Goal: Information Seeking & Learning: Find specific page/section

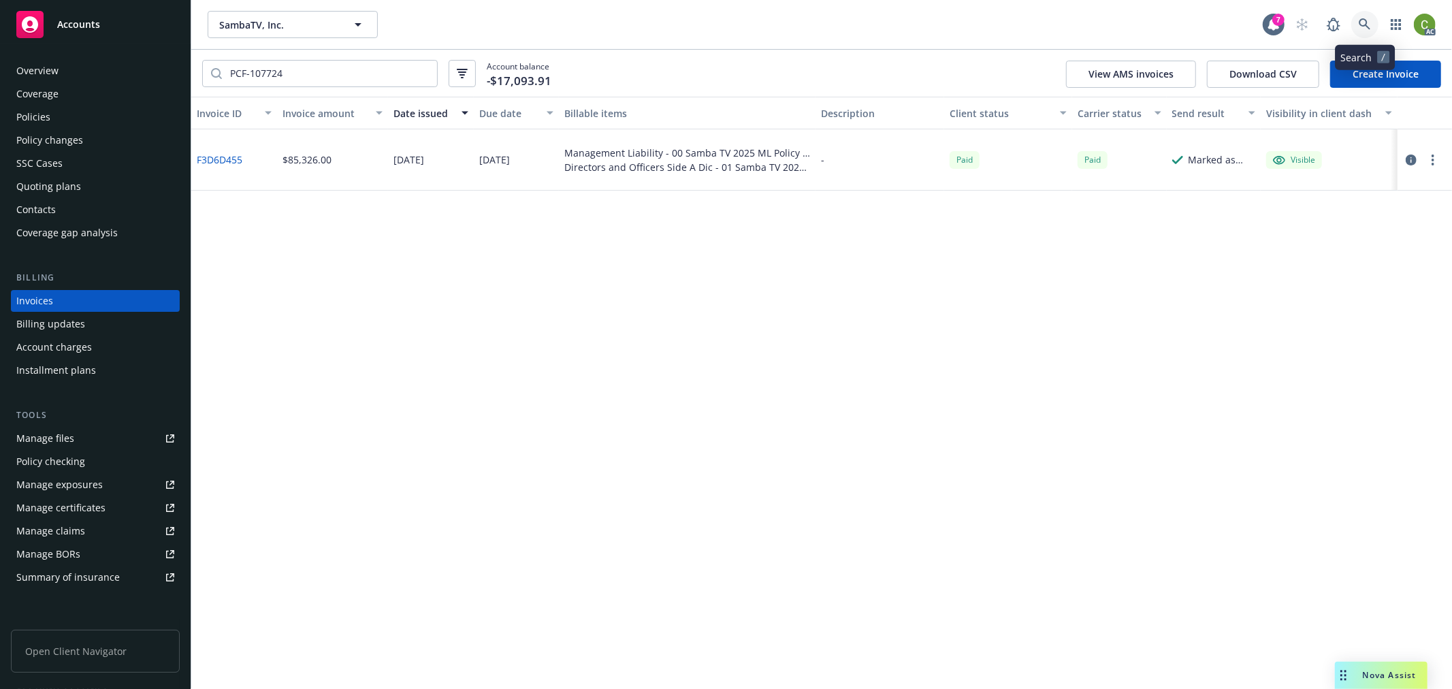
drag, startPoint x: 1370, startPoint y: 25, endPoint x: 1367, endPoint y: 37, distance: 12.7
click at [1370, 25] on icon at bounding box center [1365, 24] width 12 height 12
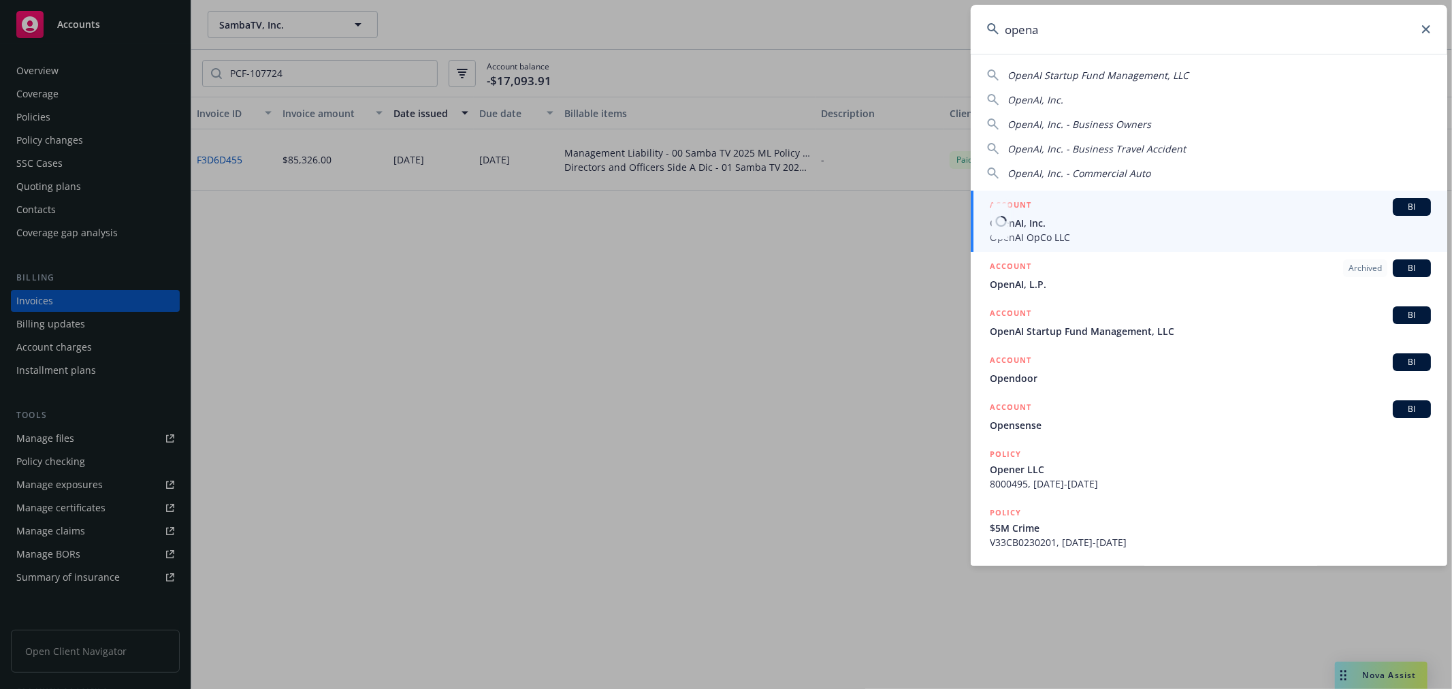
type input "opena"
click at [1089, 218] on span "OpenAI, Inc." at bounding box center [1210, 223] width 441 height 14
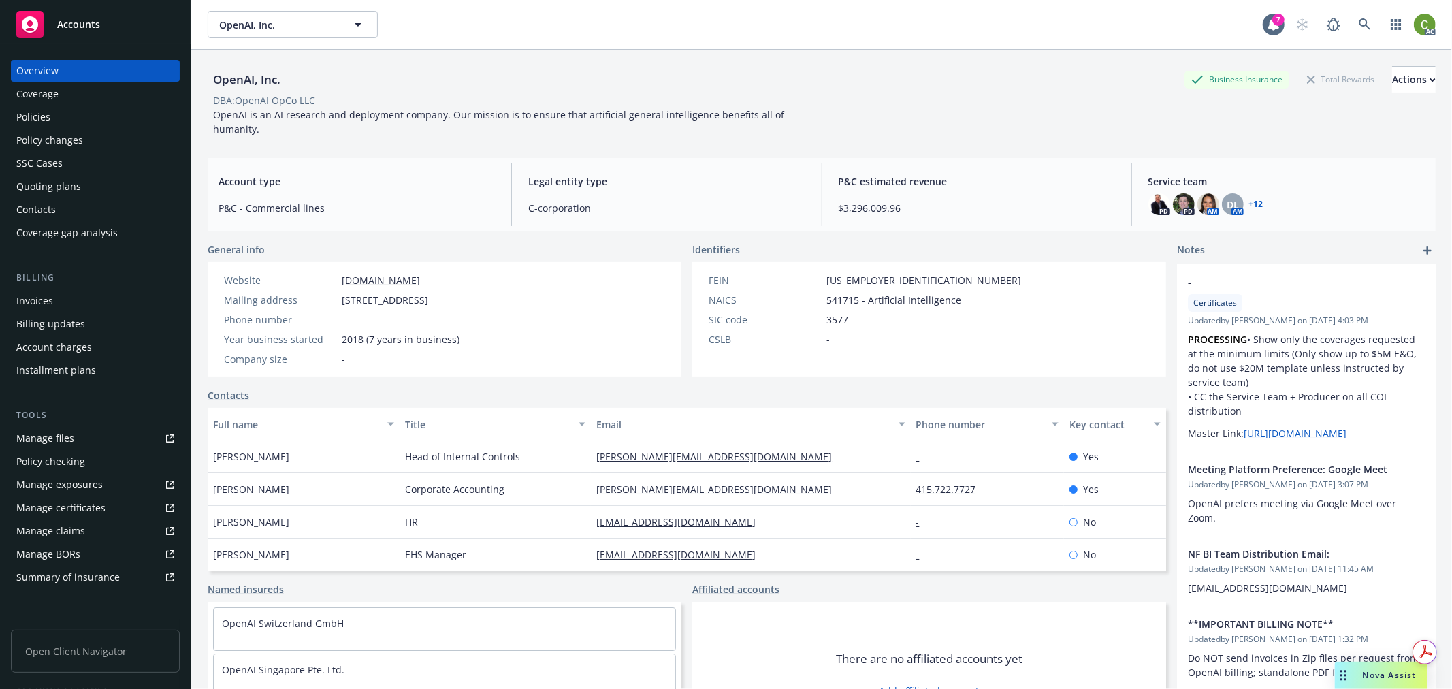
click at [56, 302] on div "Invoices" at bounding box center [95, 301] width 158 height 22
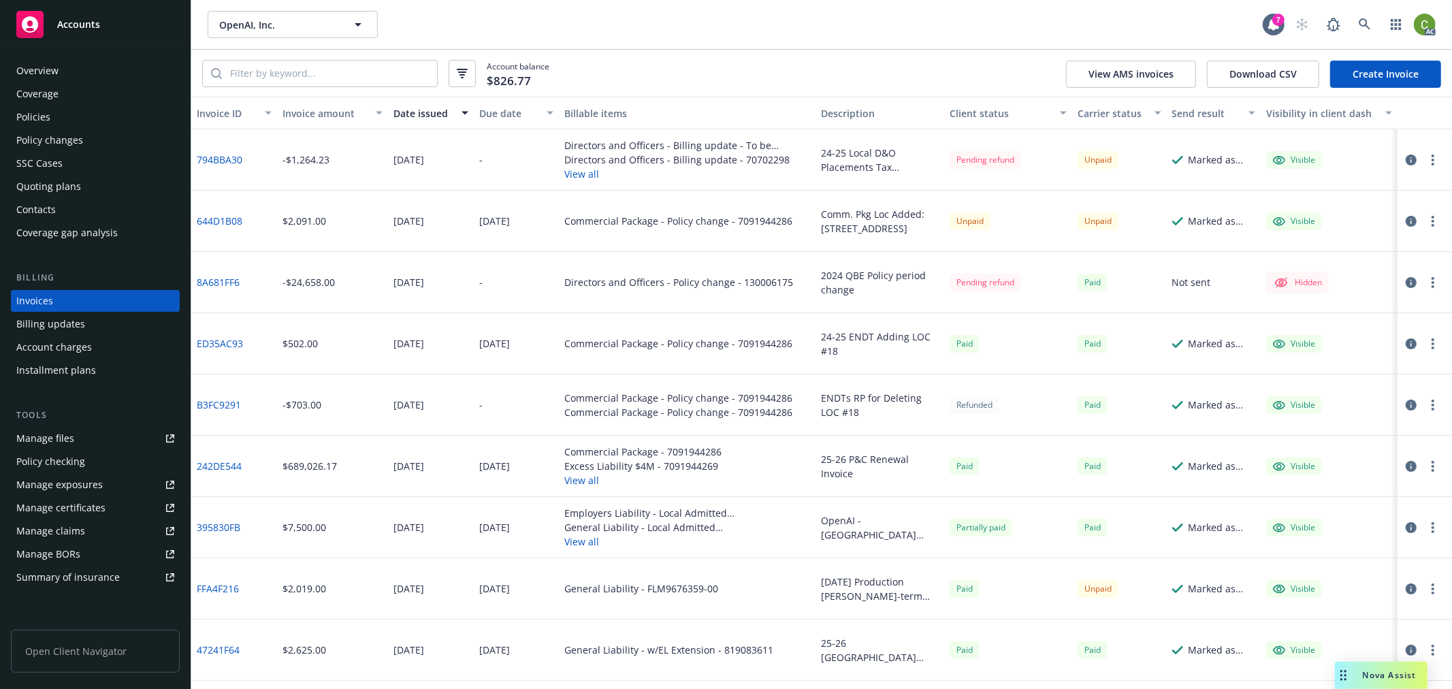
click at [220, 159] on link "794BBA30" at bounding box center [220, 159] width 46 height 14
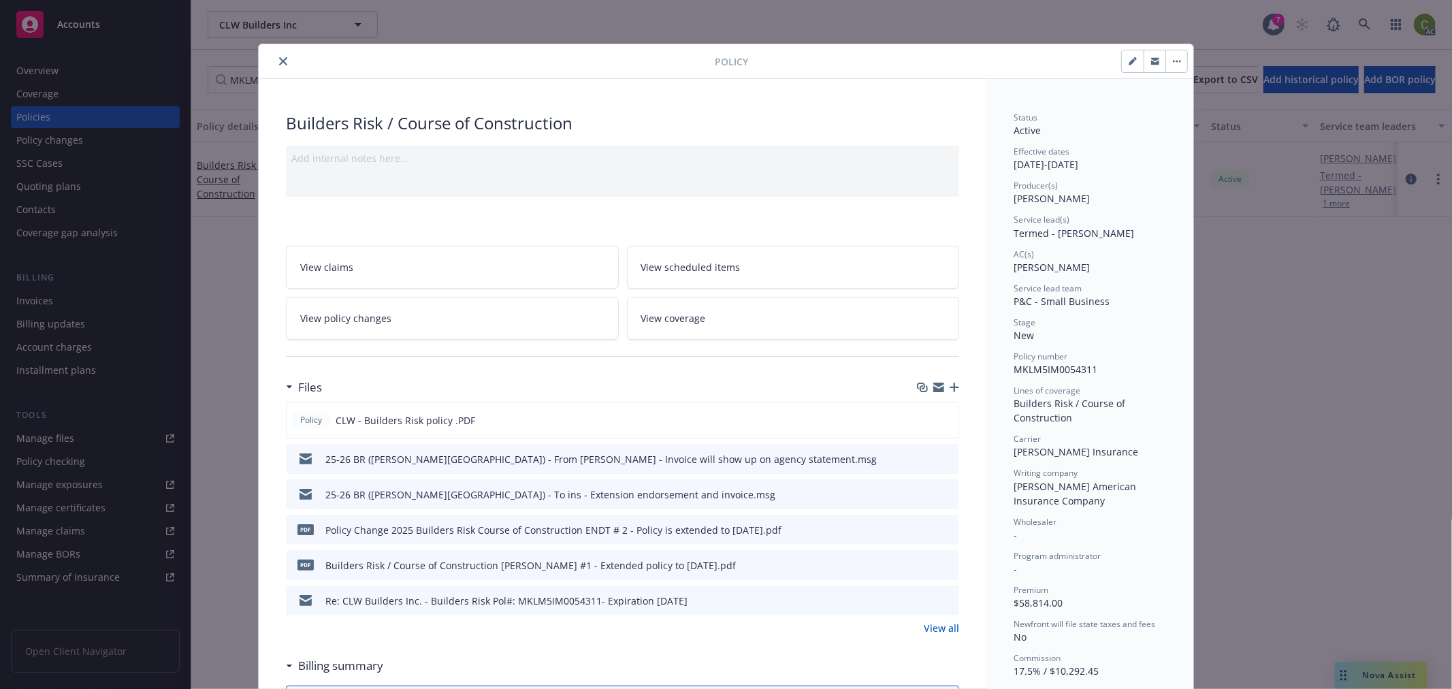
click at [279, 62] on icon "close" at bounding box center [283, 61] width 8 height 8
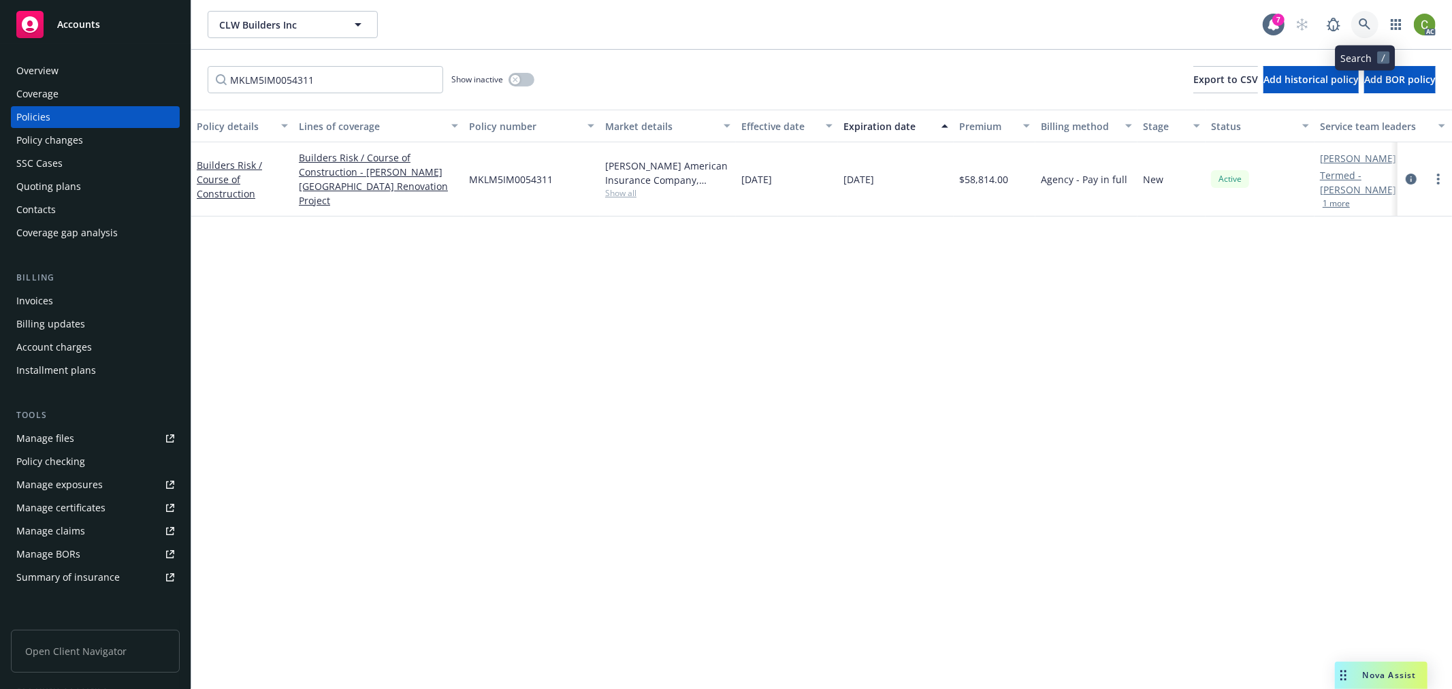
click at [1364, 22] on icon at bounding box center [1365, 24] width 12 height 12
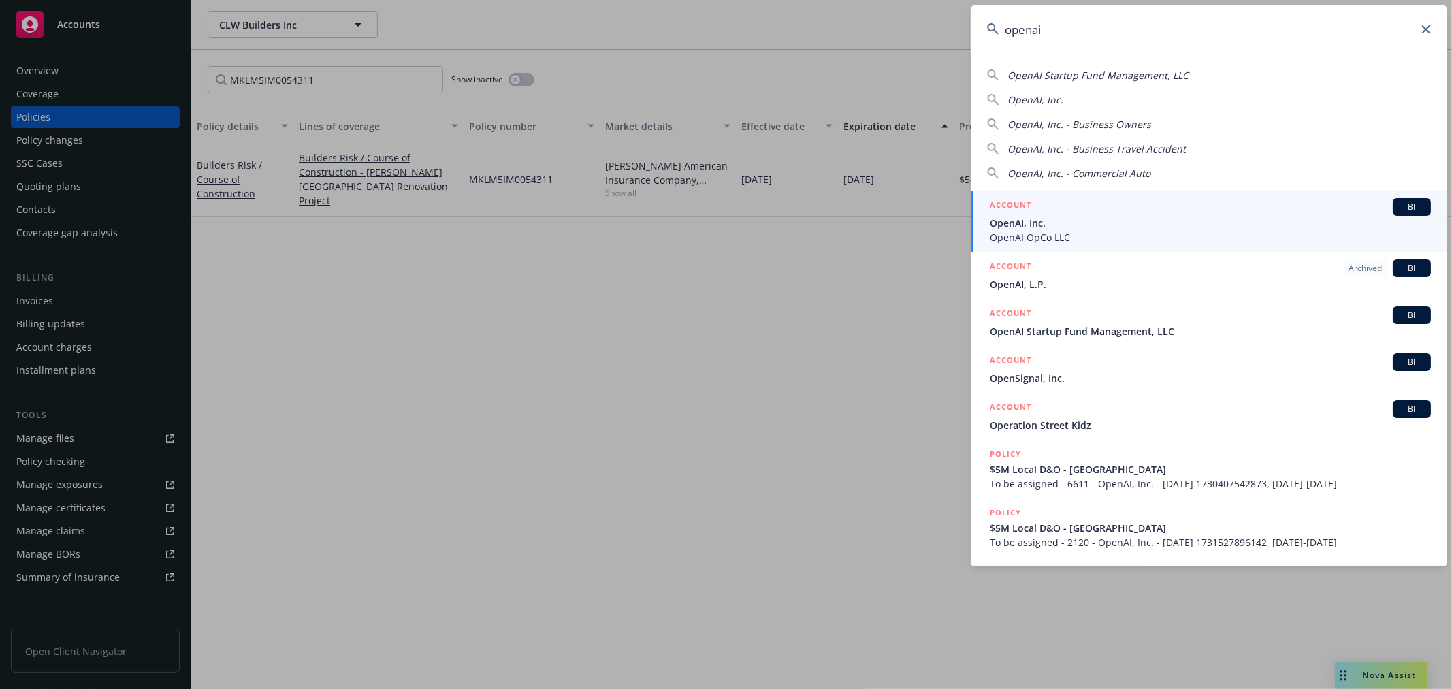
type input "openai"
click at [1022, 220] on span "OpenAI, Inc." at bounding box center [1210, 223] width 441 height 14
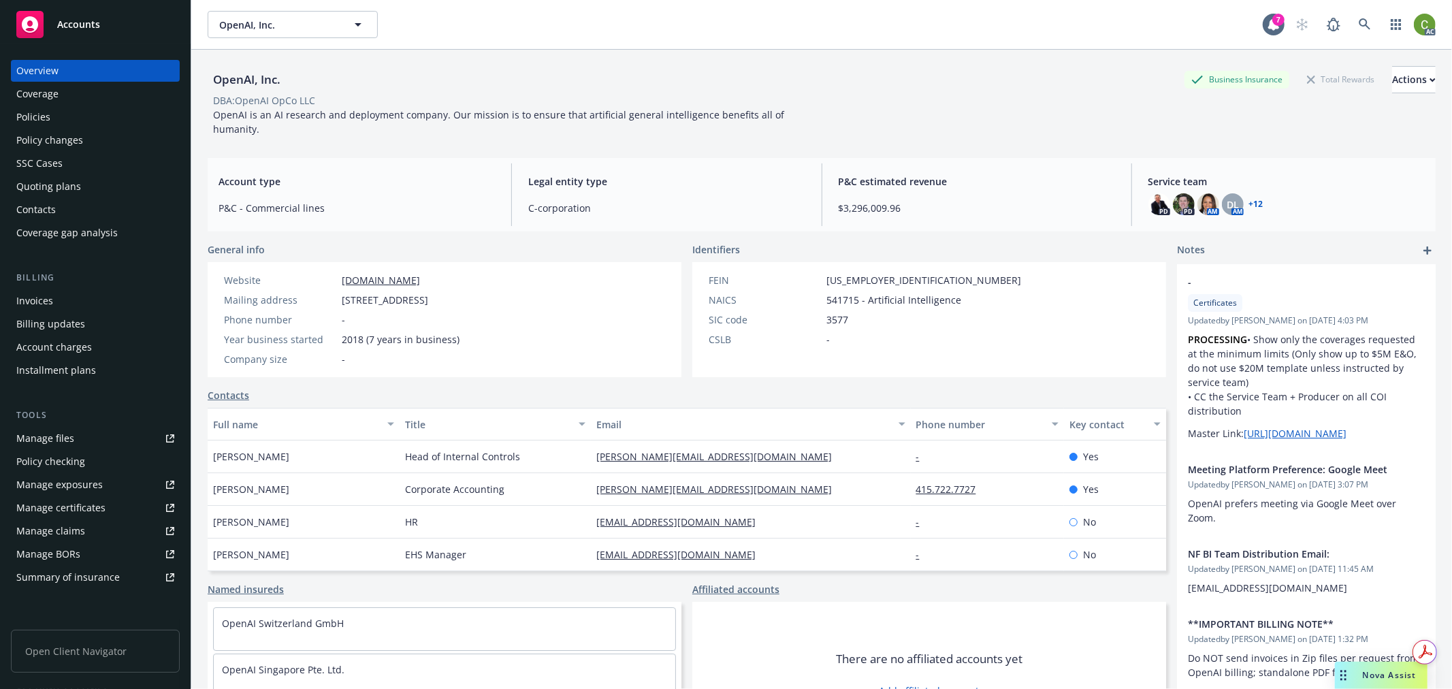
click at [93, 123] on div "Policies" at bounding box center [95, 117] width 158 height 22
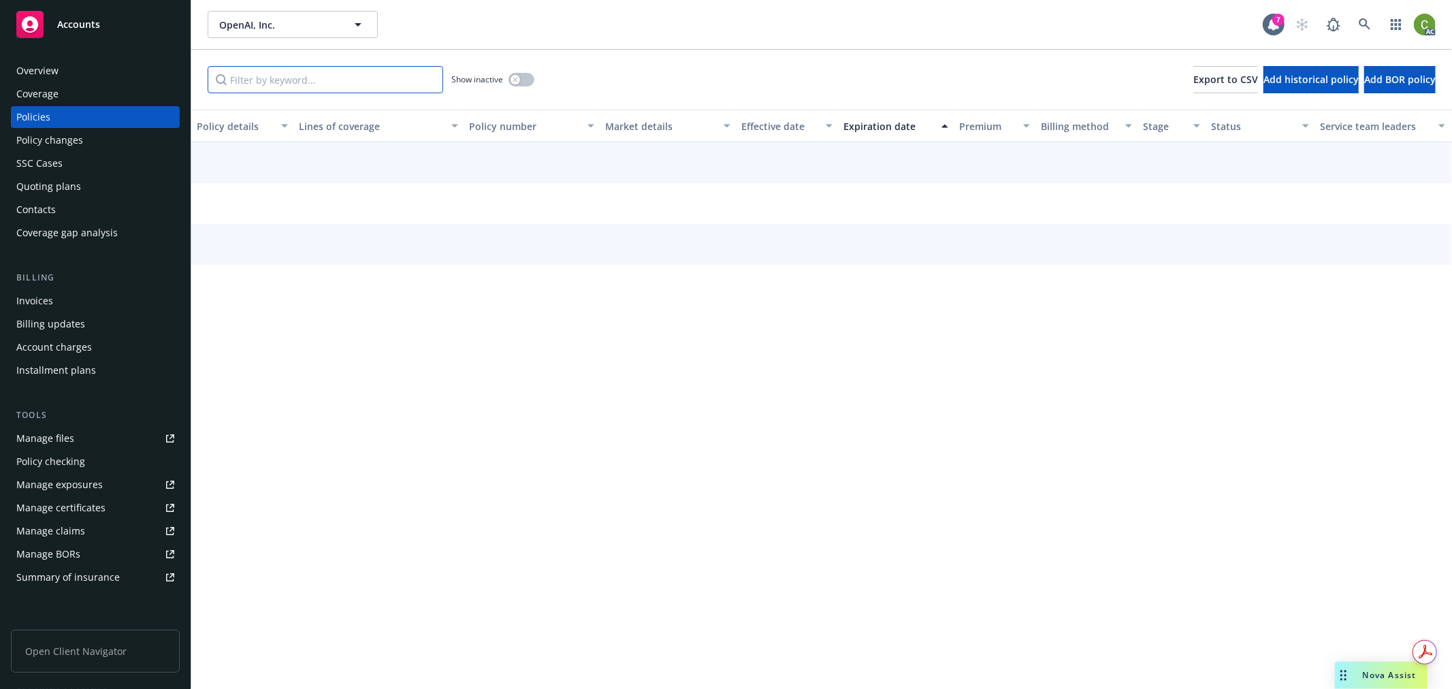
click at [313, 80] on input "Filter by keyword..." at bounding box center [325, 79] width 235 height 27
paste input "To be assigned - 2120 - OpenAI, Inc. - [DATE] 1731527896142"
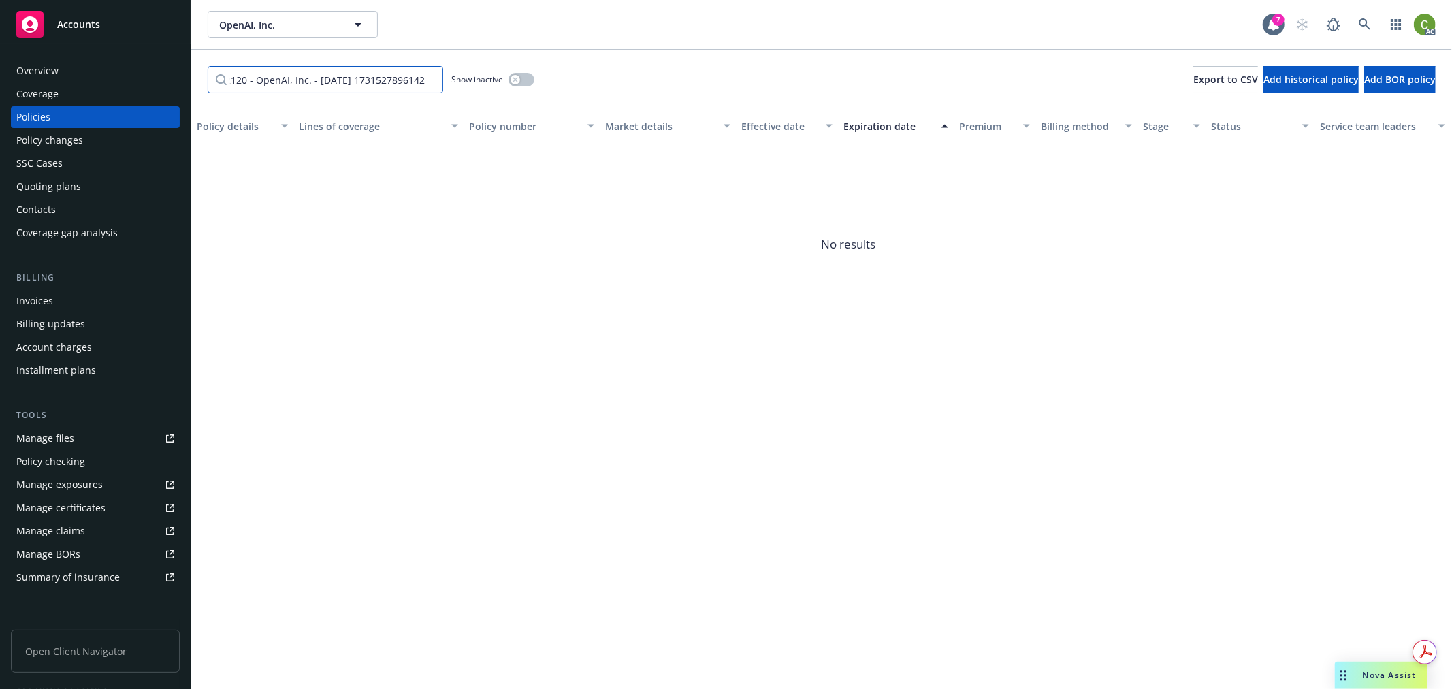
type input "To be assigned - 2120 - OpenAI, Inc. - [DATE] 1731527896142"
click at [515, 80] on icon "button" at bounding box center [515, 79] width 5 height 5
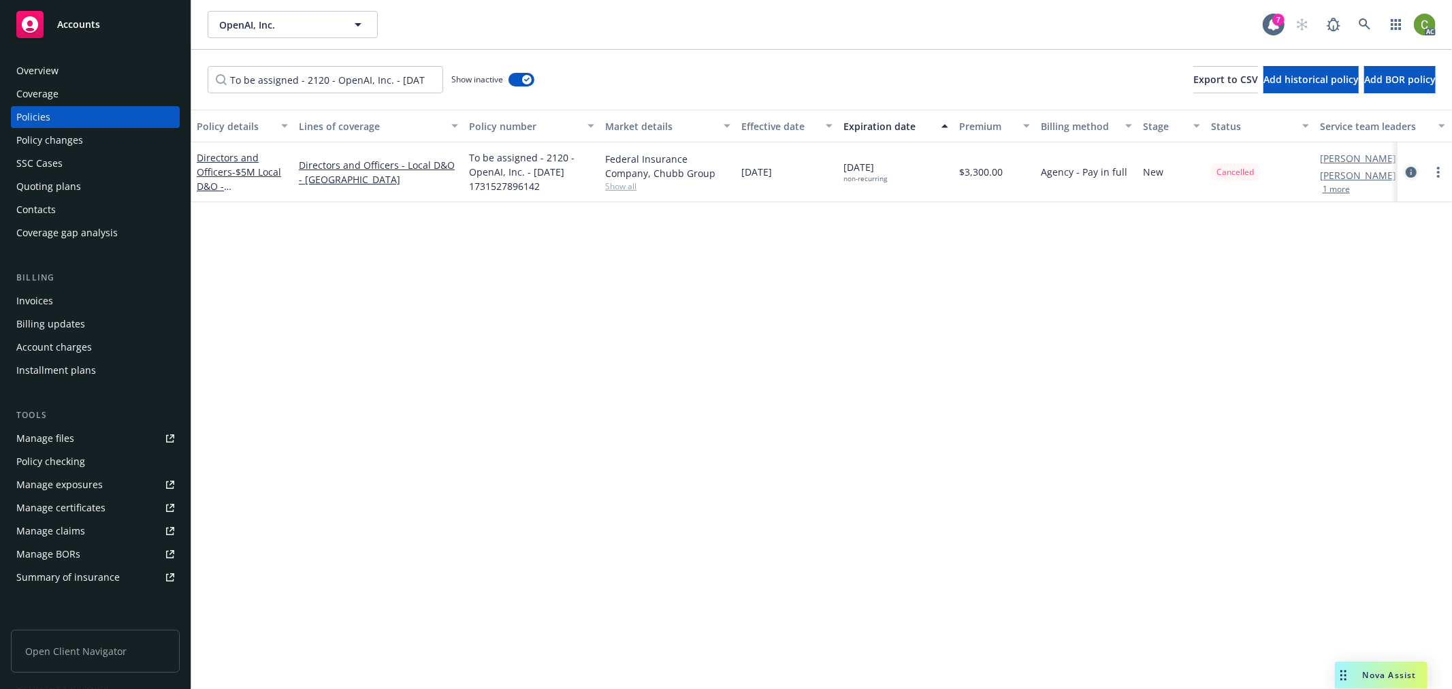
click at [1410, 170] on icon "circleInformation" at bounding box center [1410, 172] width 11 height 11
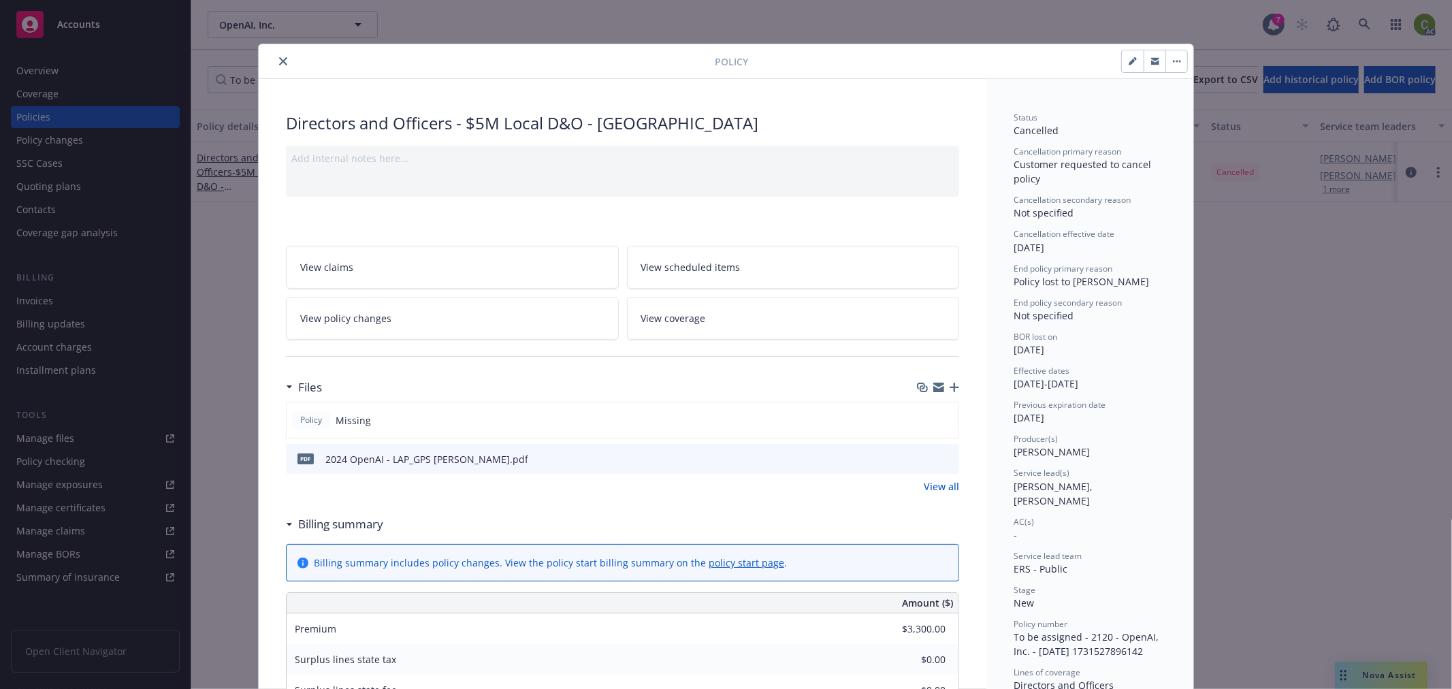
drag, startPoint x: 275, startPoint y: 61, endPoint x: 289, endPoint y: 65, distance: 14.2
click at [279, 60] on icon "close" at bounding box center [283, 61] width 8 height 8
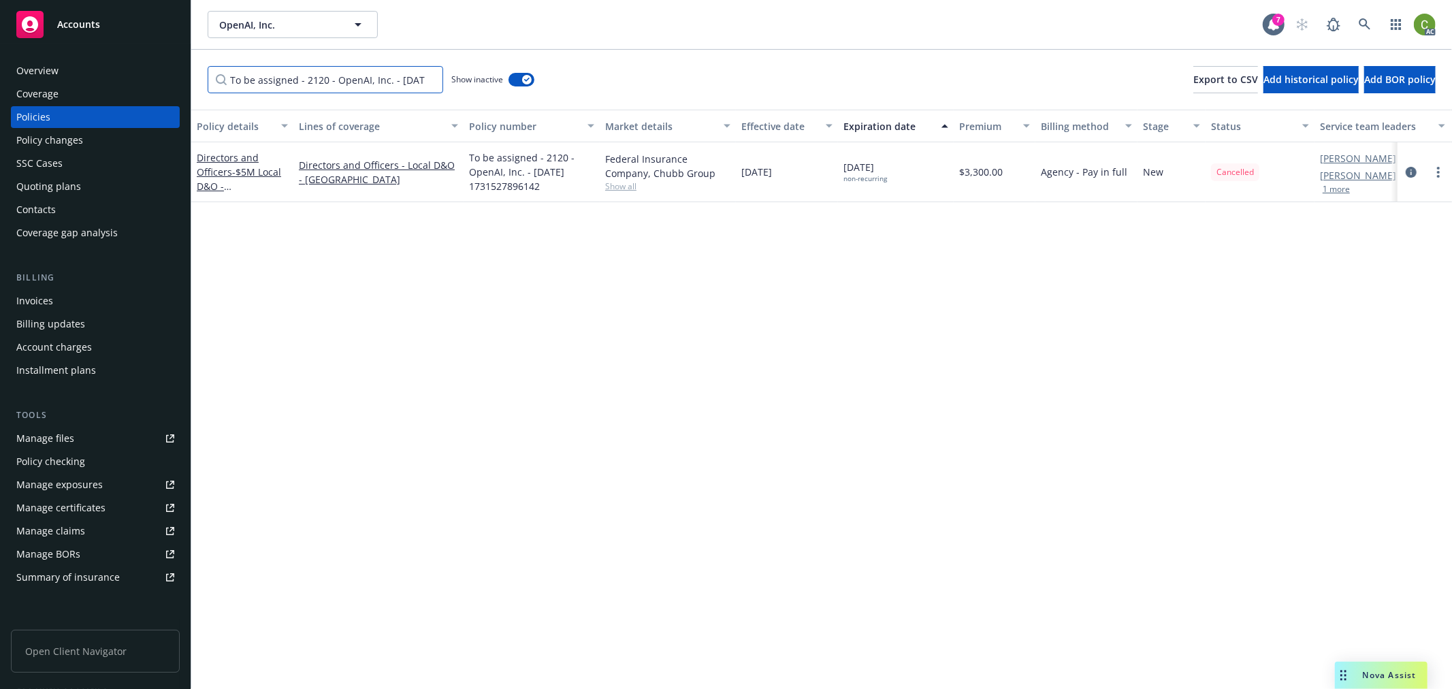
click at [429, 79] on input "To be assigned - 2120 - OpenAI, Inc. - [DATE] 1731527896142" at bounding box center [325, 79] width 235 height 27
drag, startPoint x: 373, startPoint y: 80, endPoint x: 446, endPoint y: 112, distance: 79.5
click at [372, 80] on input "Filter by keyword..." at bounding box center [325, 79] width 235 height 27
paste input "70702298"
type input "70702298"
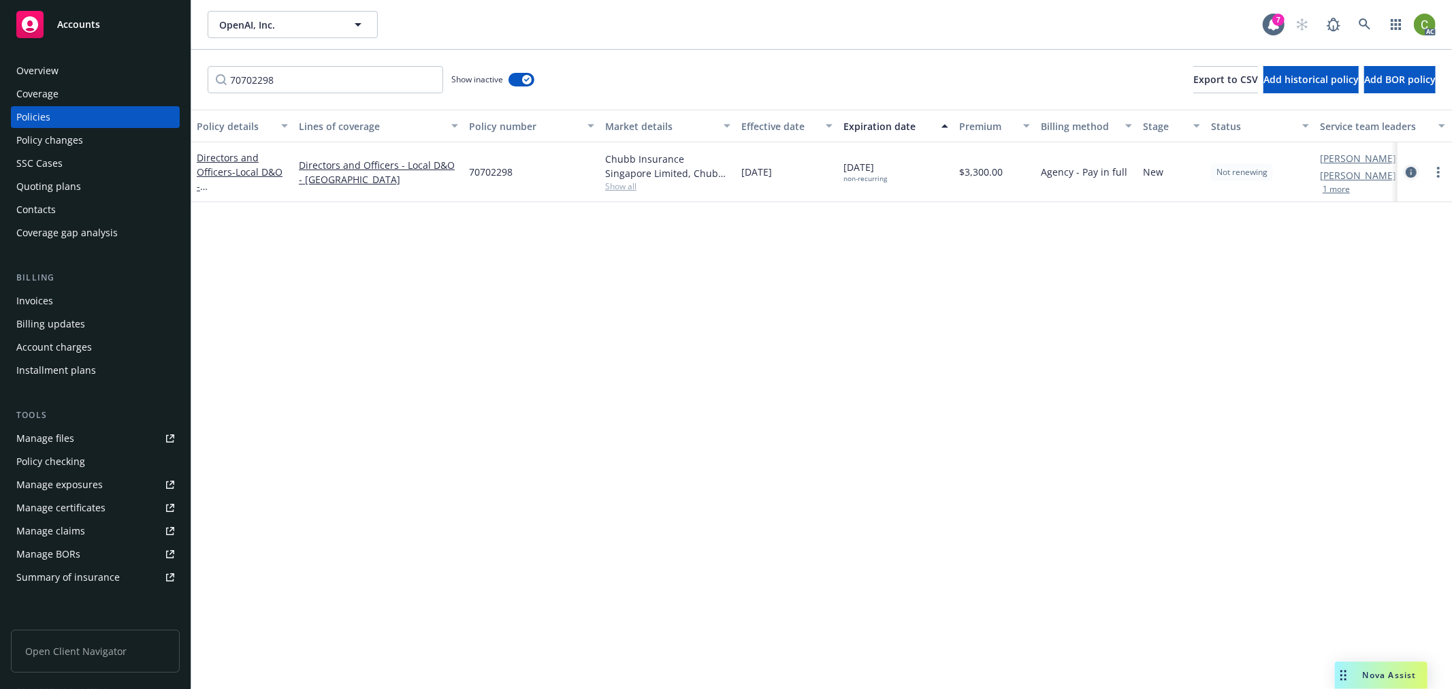
click at [1413, 172] on icon "circleInformation" at bounding box center [1410, 172] width 11 height 11
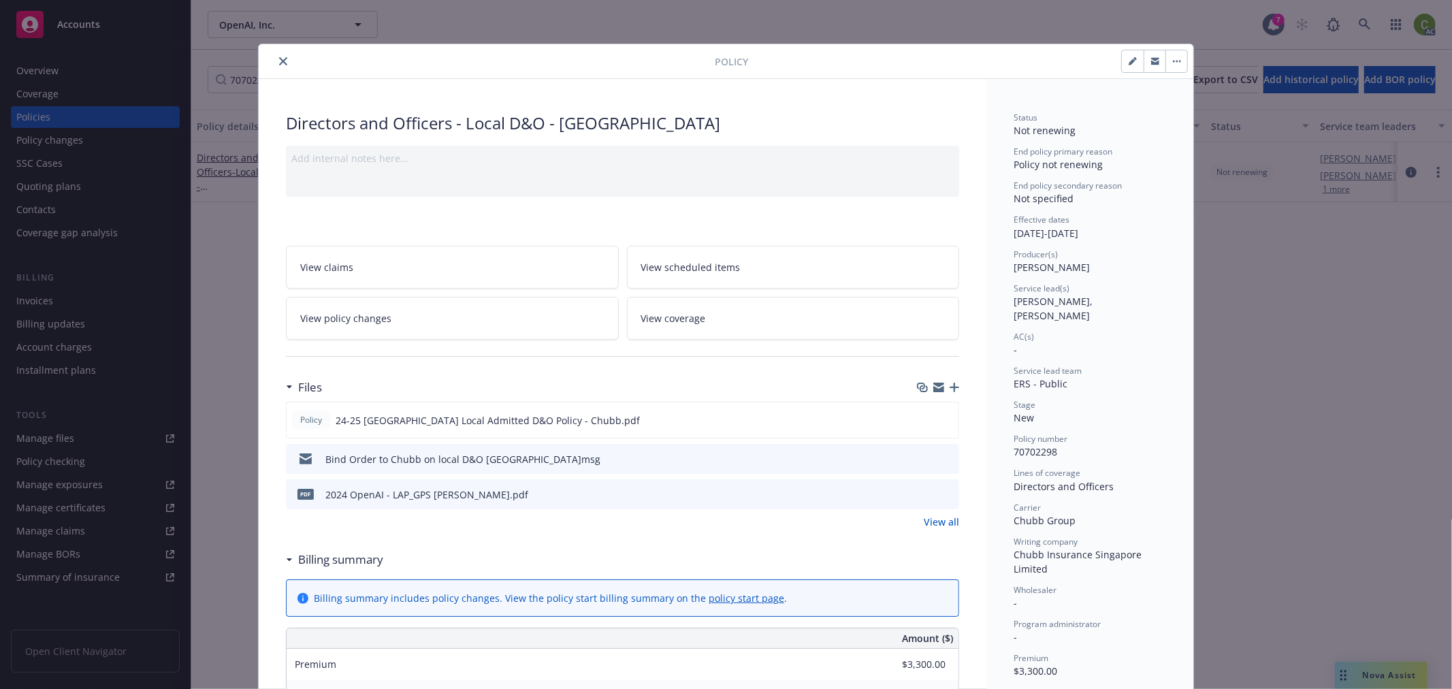
click at [279, 61] on icon "close" at bounding box center [283, 61] width 8 height 8
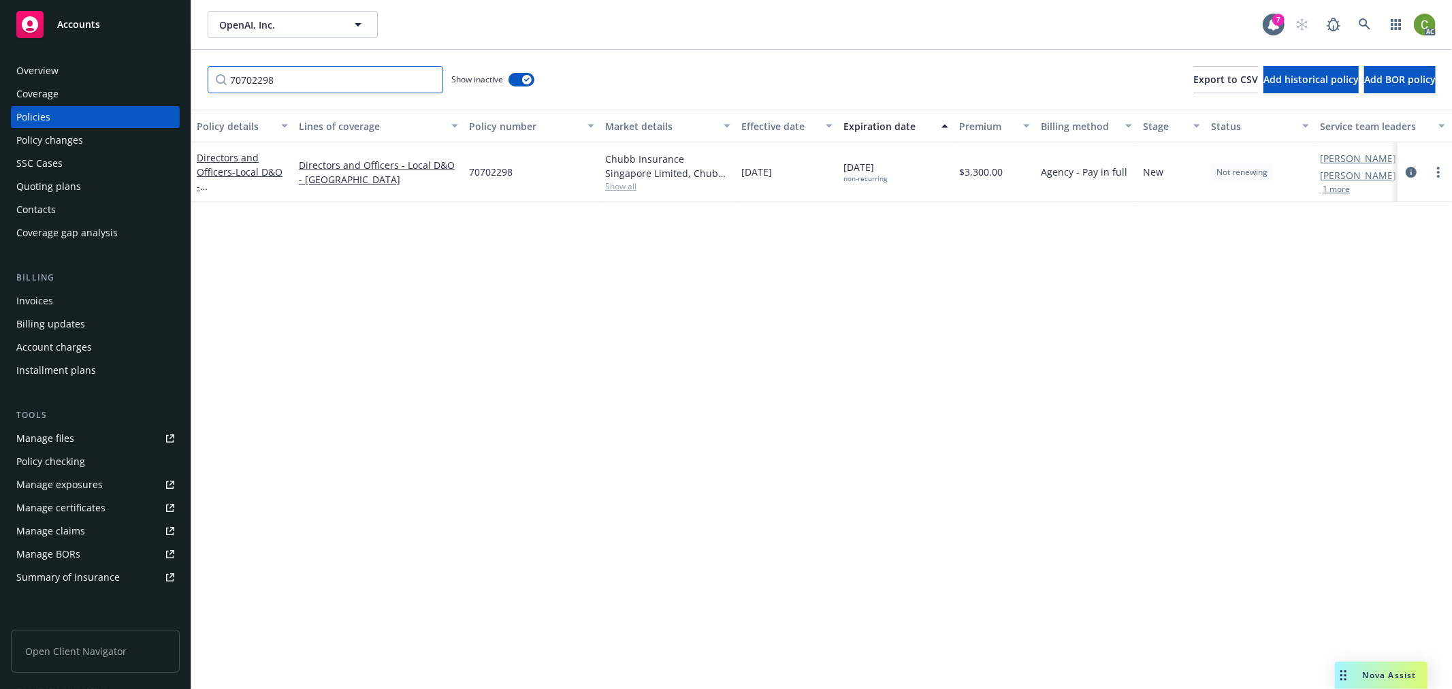
click at [426, 80] on input "70702298" at bounding box center [325, 79] width 235 height 27
click at [408, 79] on input "Filter by keyword..." at bounding box center [325, 79] width 235 height 27
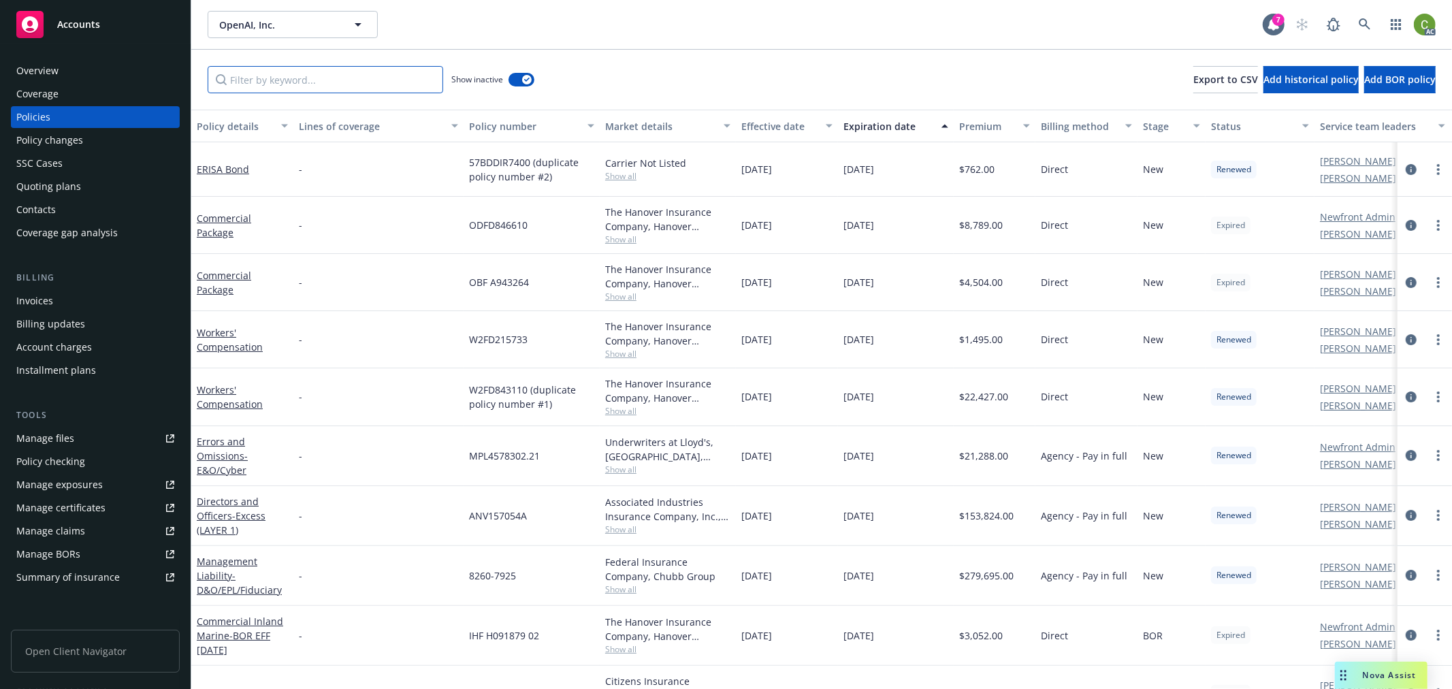
paste input "To be assigned - 6881 - OpenAI, Inc. - [DATE] 1730407395917"
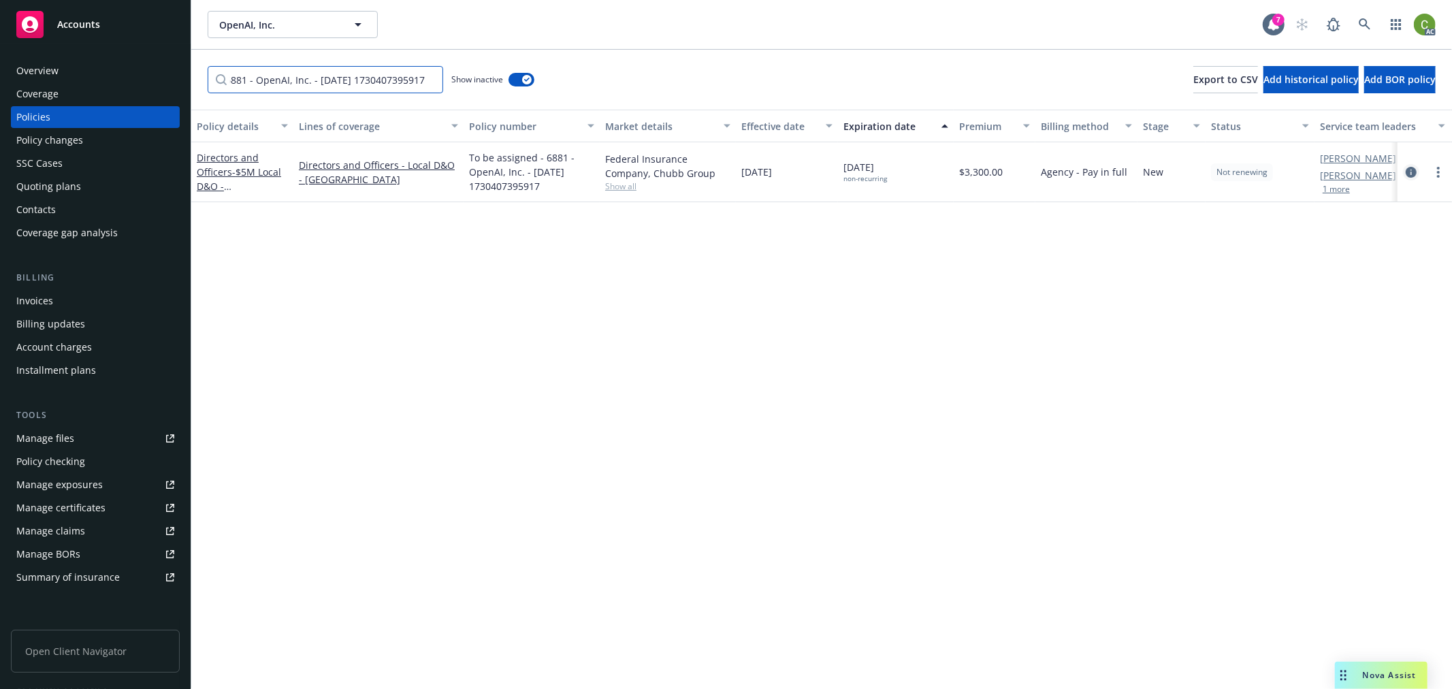
type input "To be assigned - 6881 - OpenAI, Inc. - [DATE] 1730407395917"
click at [1413, 170] on icon "circleInformation" at bounding box center [1410, 172] width 11 height 11
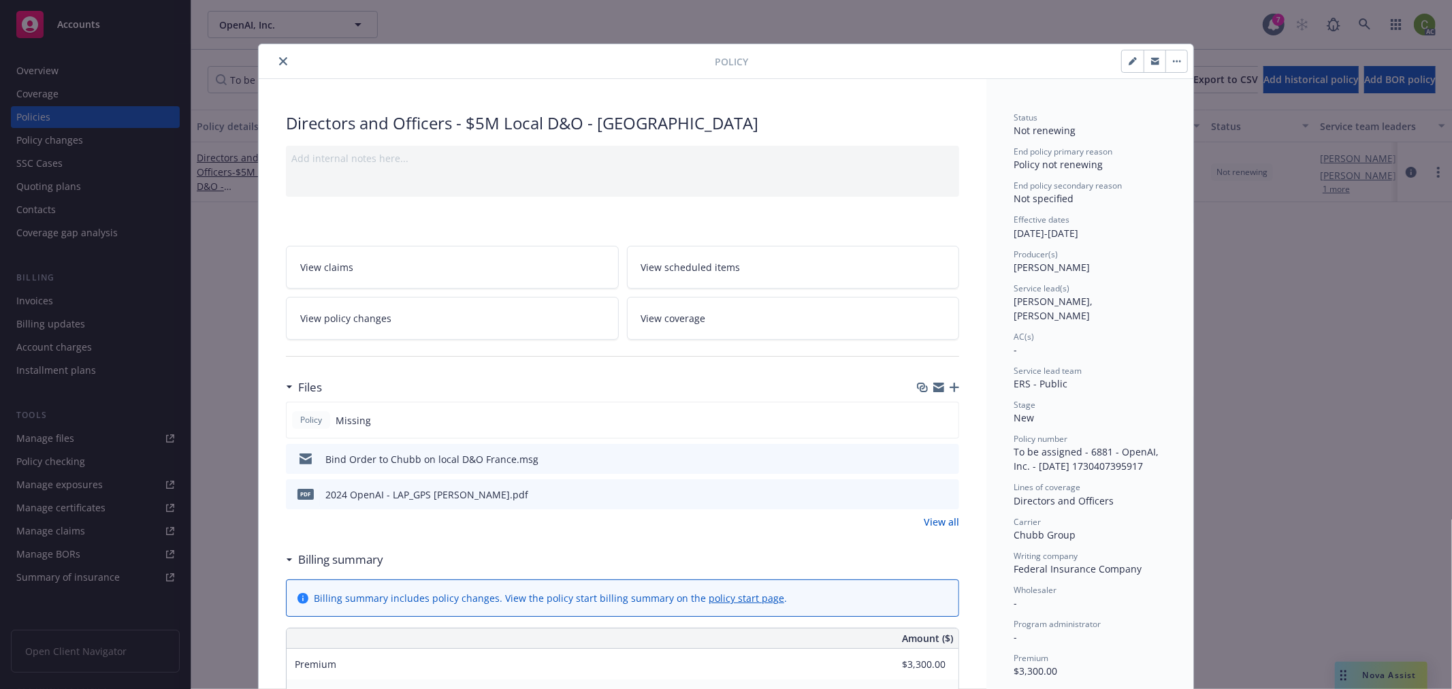
click at [275, 56] on button "close" at bounding box center [283, 61] width 16 height 16
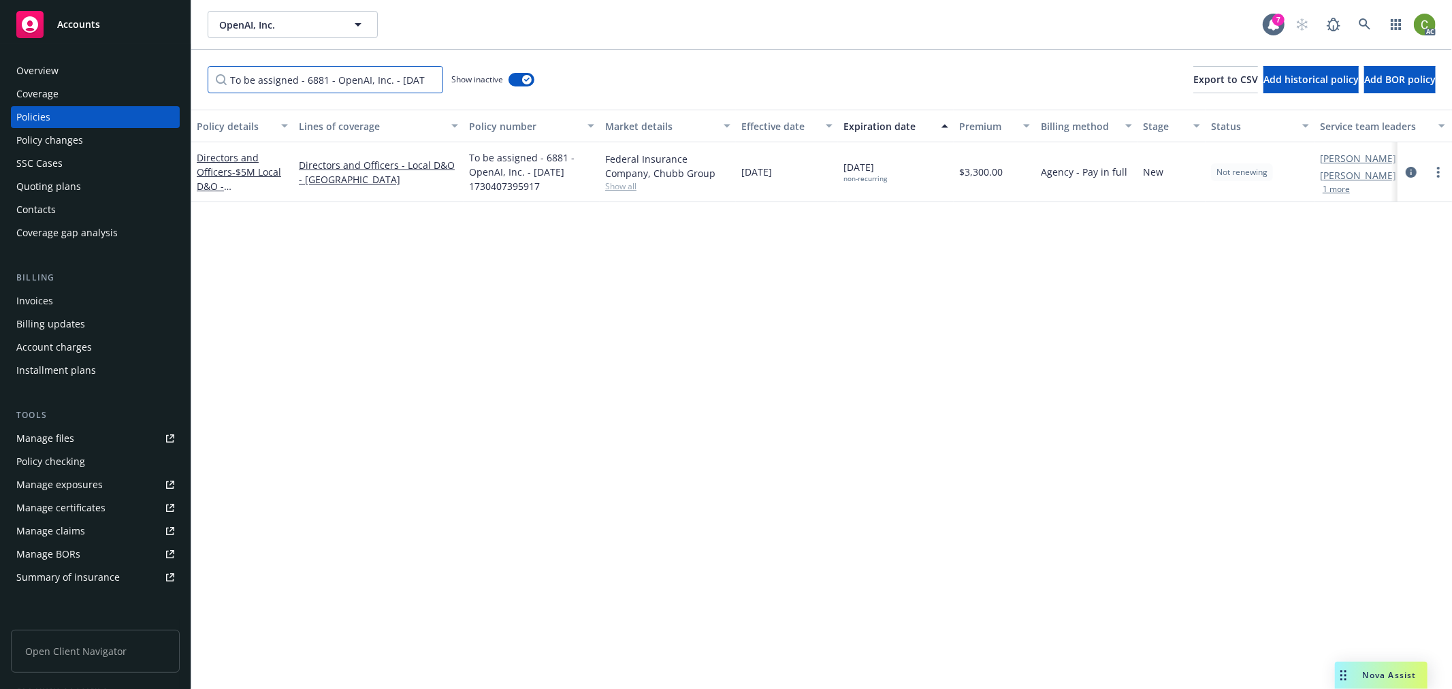
drag, startPoint x: 427, startPoint y: 79, endPoint x: 418, endPoint y: 79, distance: 8.8
click at [427, 78] on input "To be assigned - 6881 - OpenAI, Inc. - [DATE] 1730407395917" at bounding box center [325, 79] width 235 height 27
drag, startPoint x: 382, startPoint y: 79, endPoint x: 513, endPoint y: 127, distance: 139.3
click at [382, 78] on input "Filter by keyword..." at bounding box center [325, 79] width 235 height 27
paste input "To be assigned - 6611 - OpenAI, Inc. - [DATE] 1730407542873"
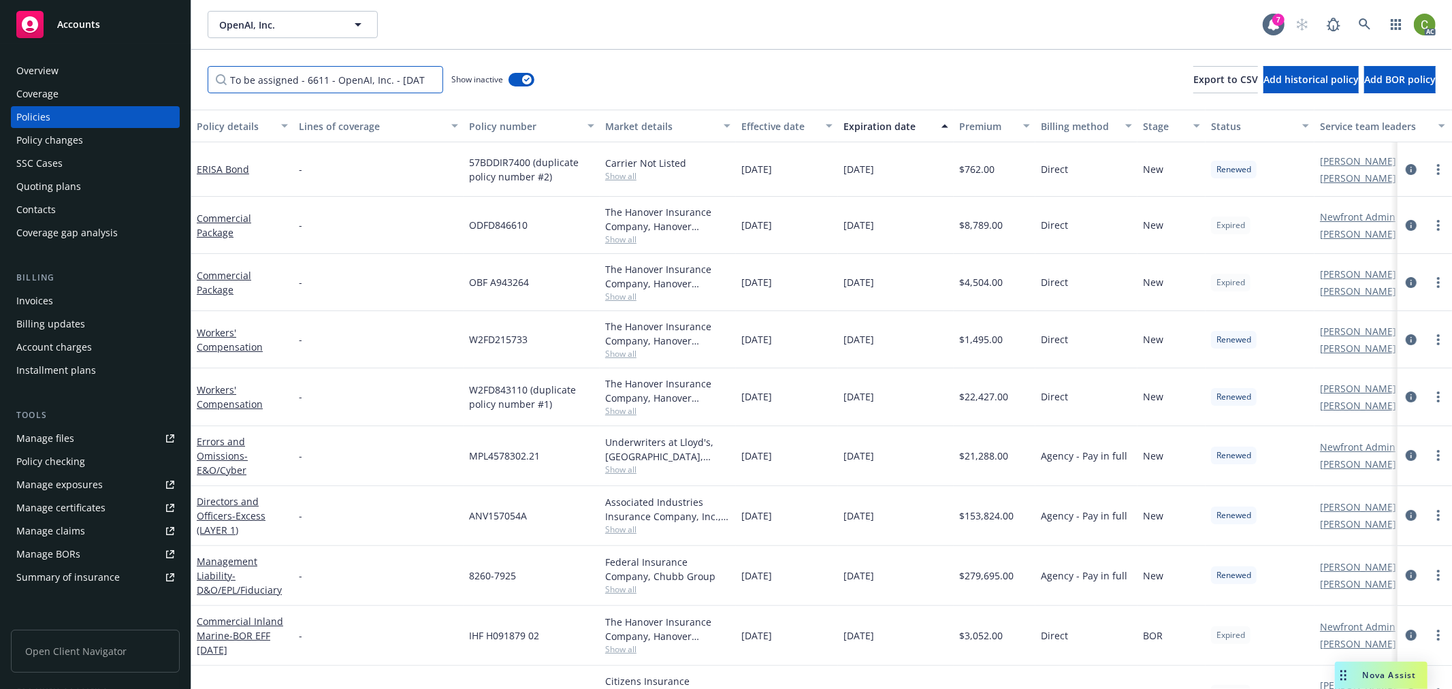
scroll to position [0, 94]
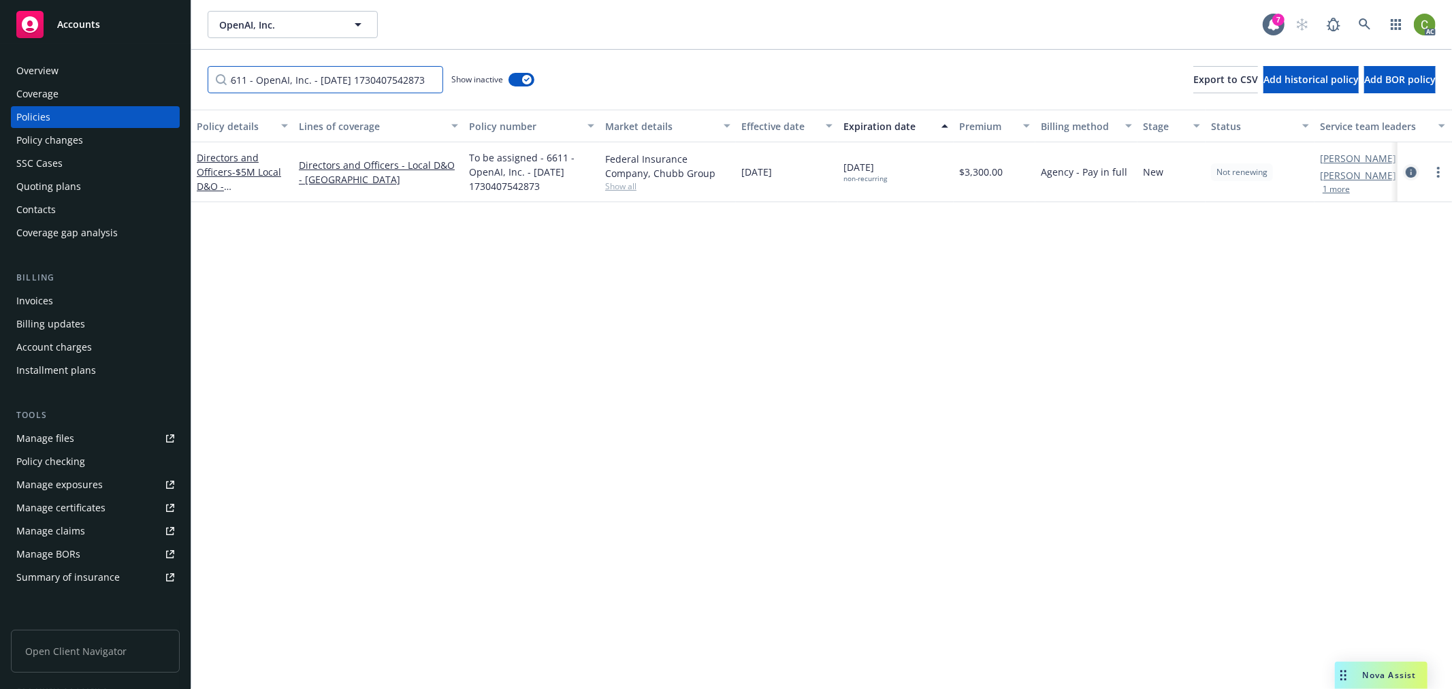
type input "To be assigned - 6611 - OpenAI, Inc. - [DATE] 1730407542873"
click at [1406, 172] on icon "circleInformation" at bounding box center [1410, 172] width 11 height 11
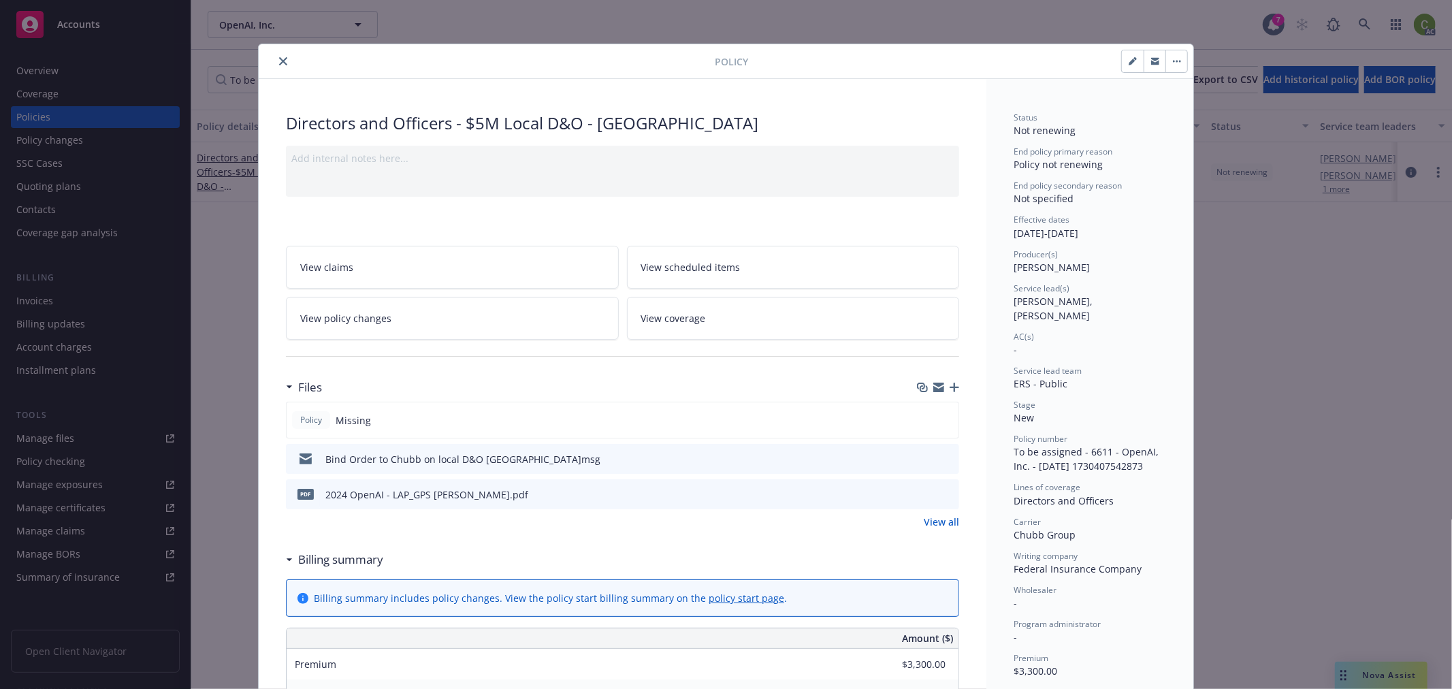
click at [453, 318] on link "View policy changes" at bounding box center [452, 318] width 333 height 43
